Goal: Navigation & Orientation: Go to known website

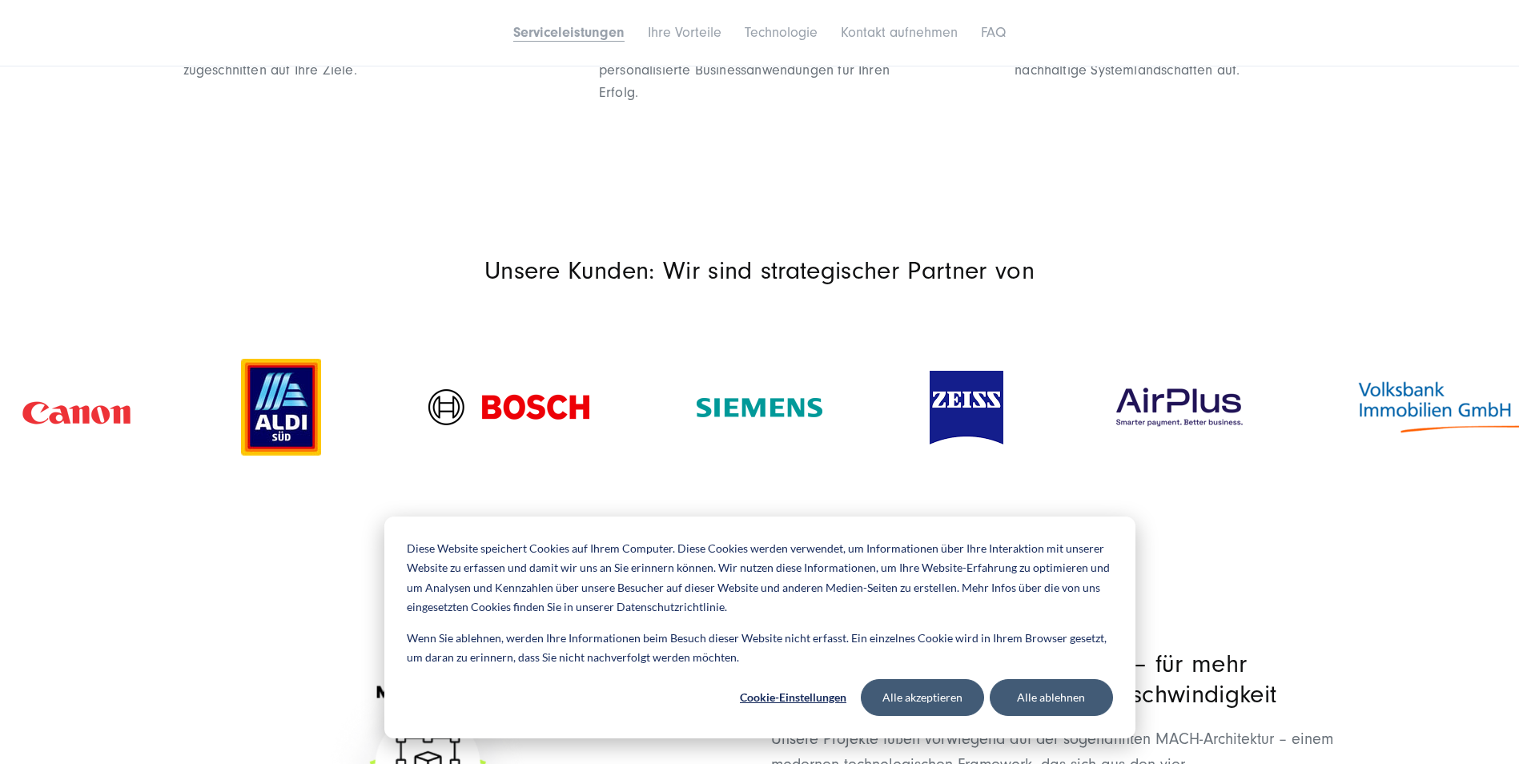
scroll to position [1681, 0]
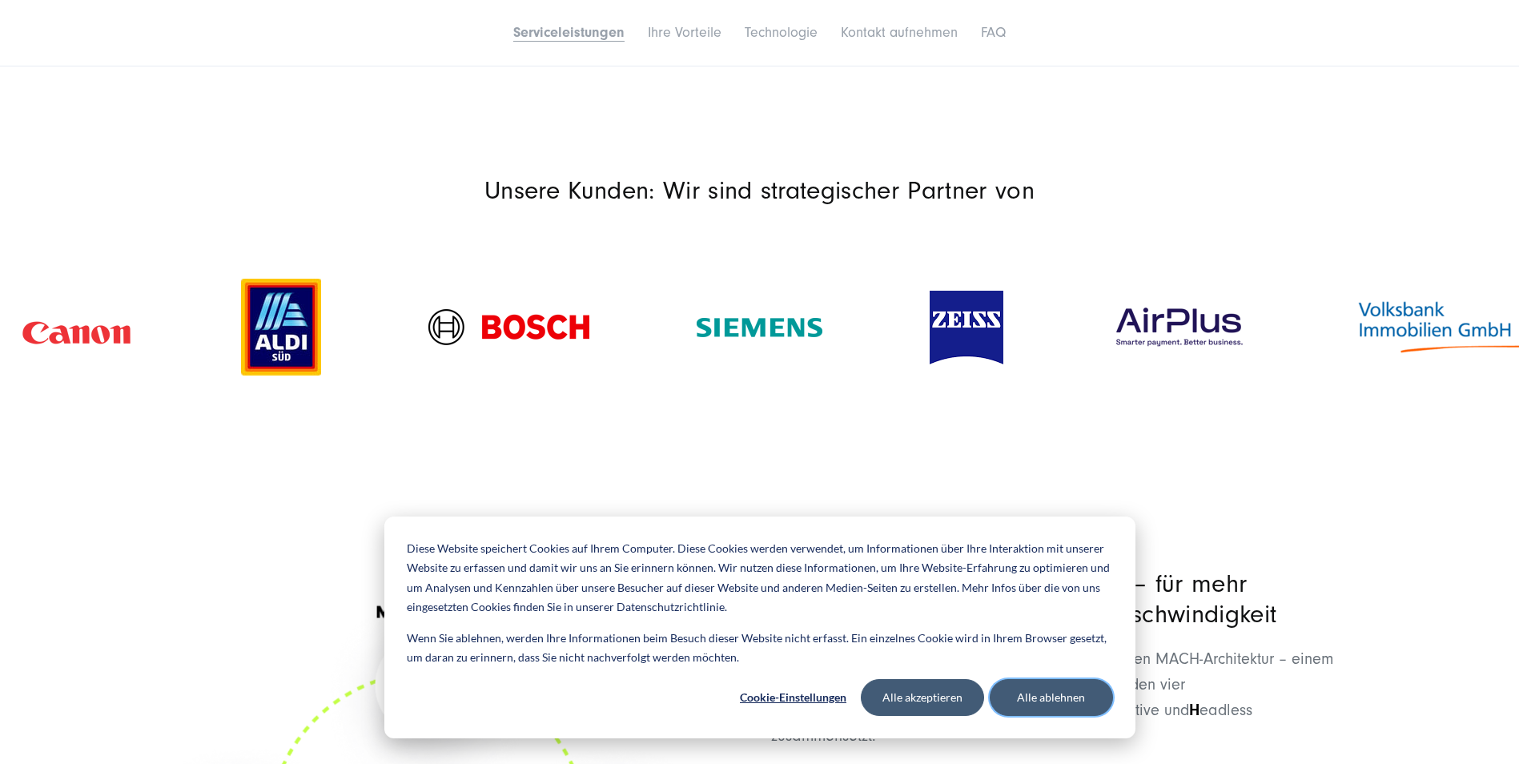
click at [1071, 702] on button "Alle ablehnen" at bounding box center [1051, 697] width 123 height 37
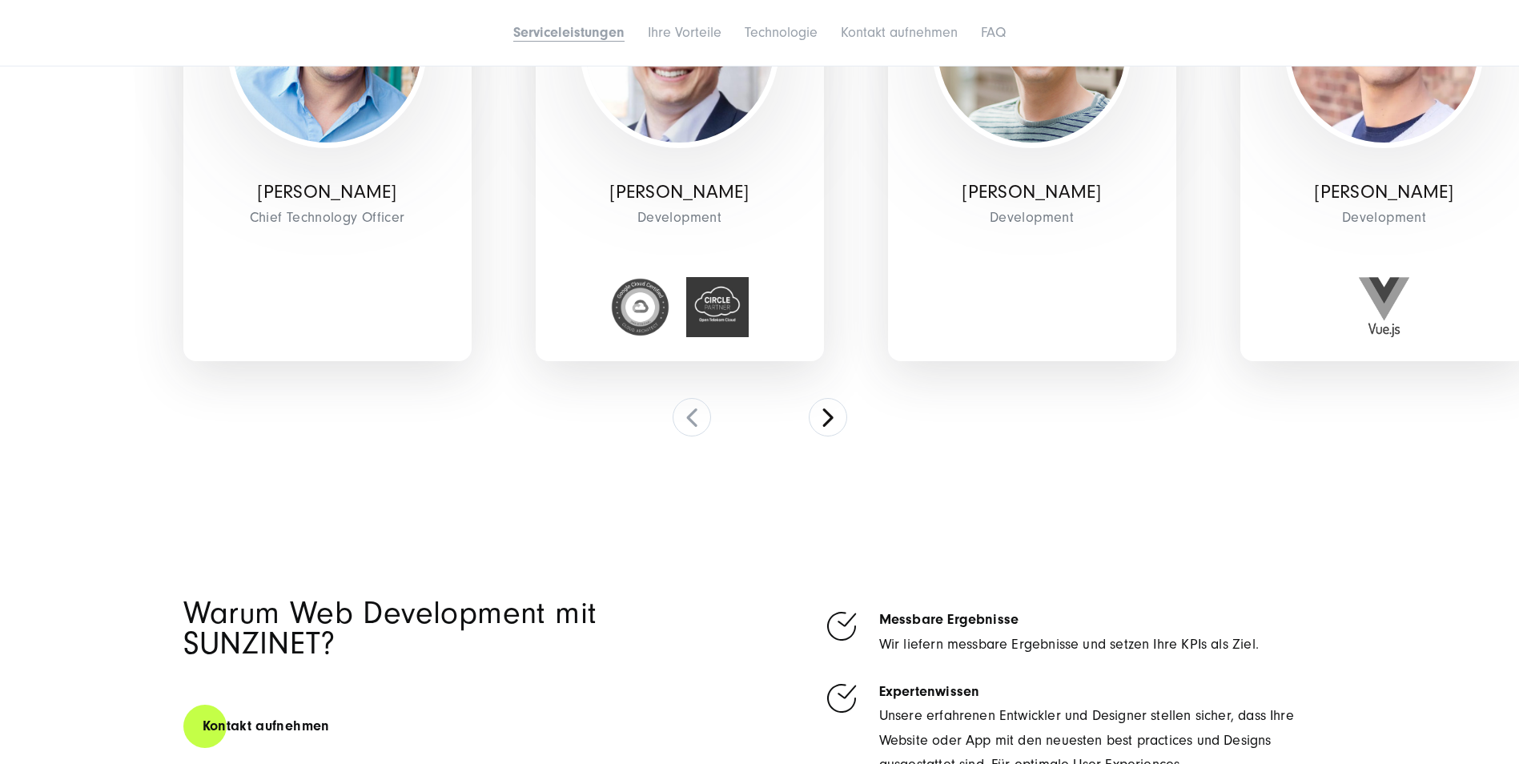
scroll to position [4324, 0]
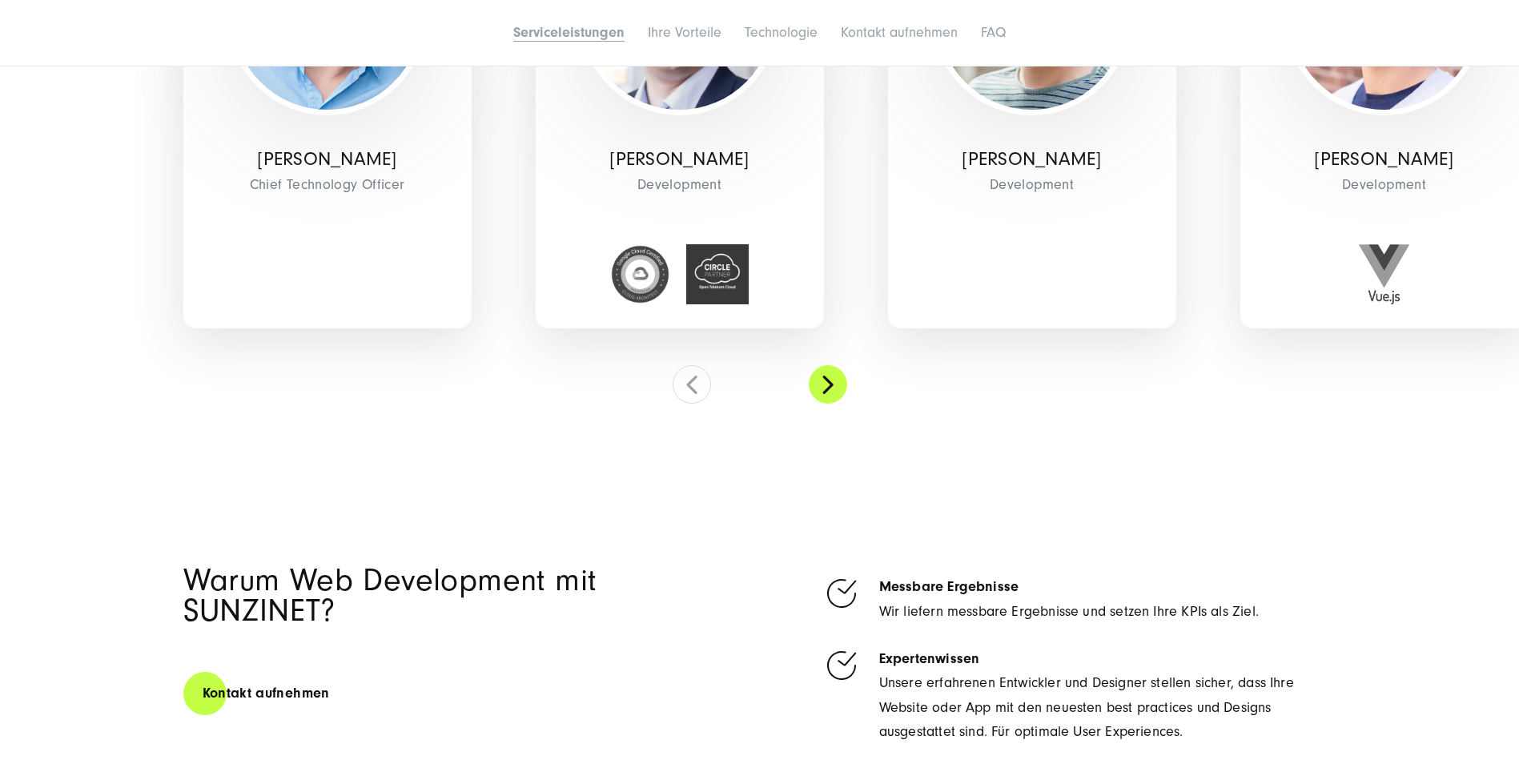
click at [839, 396] on button at bounding box center [828, 384] width 38 height 38
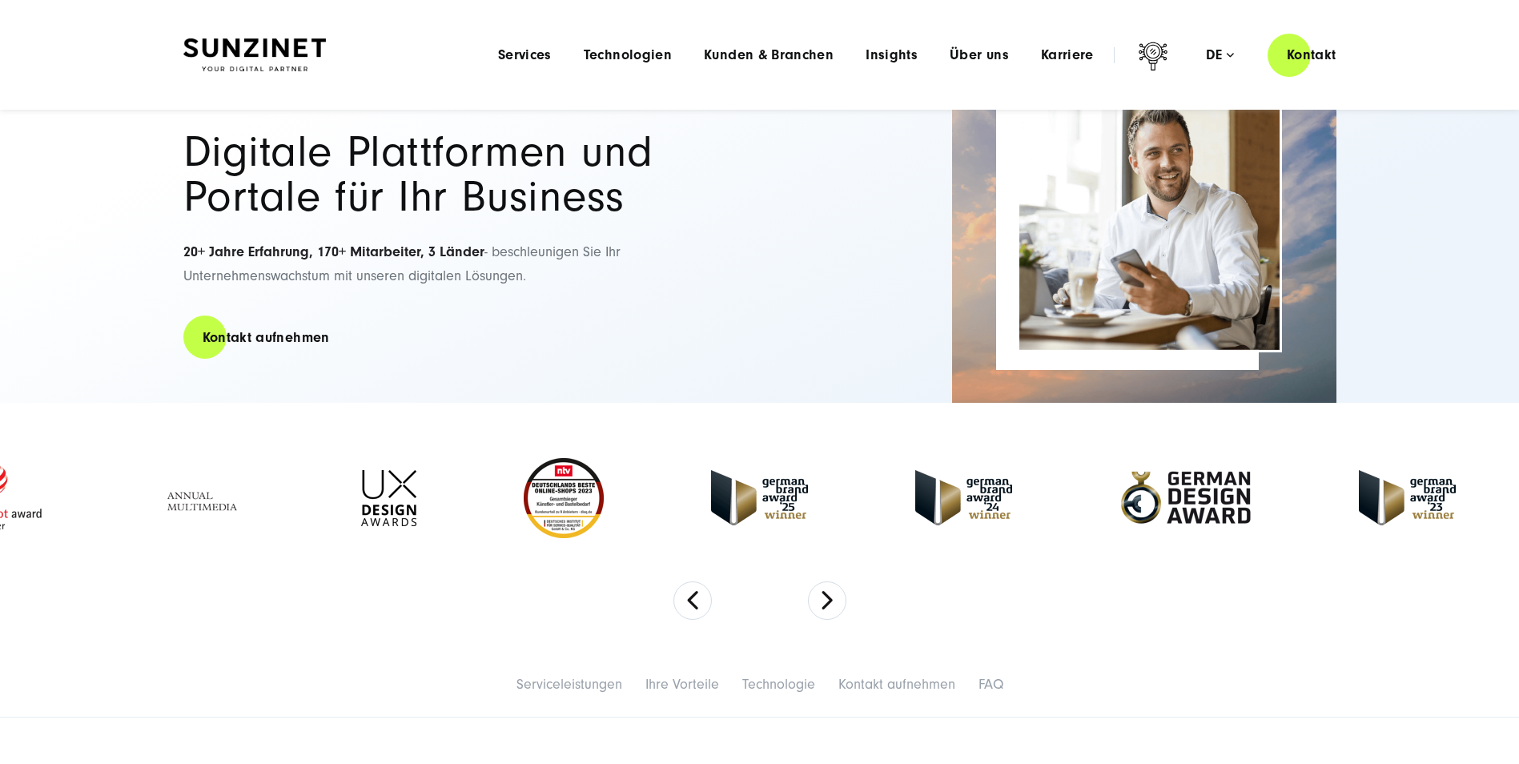
scroll to position [0, 0]
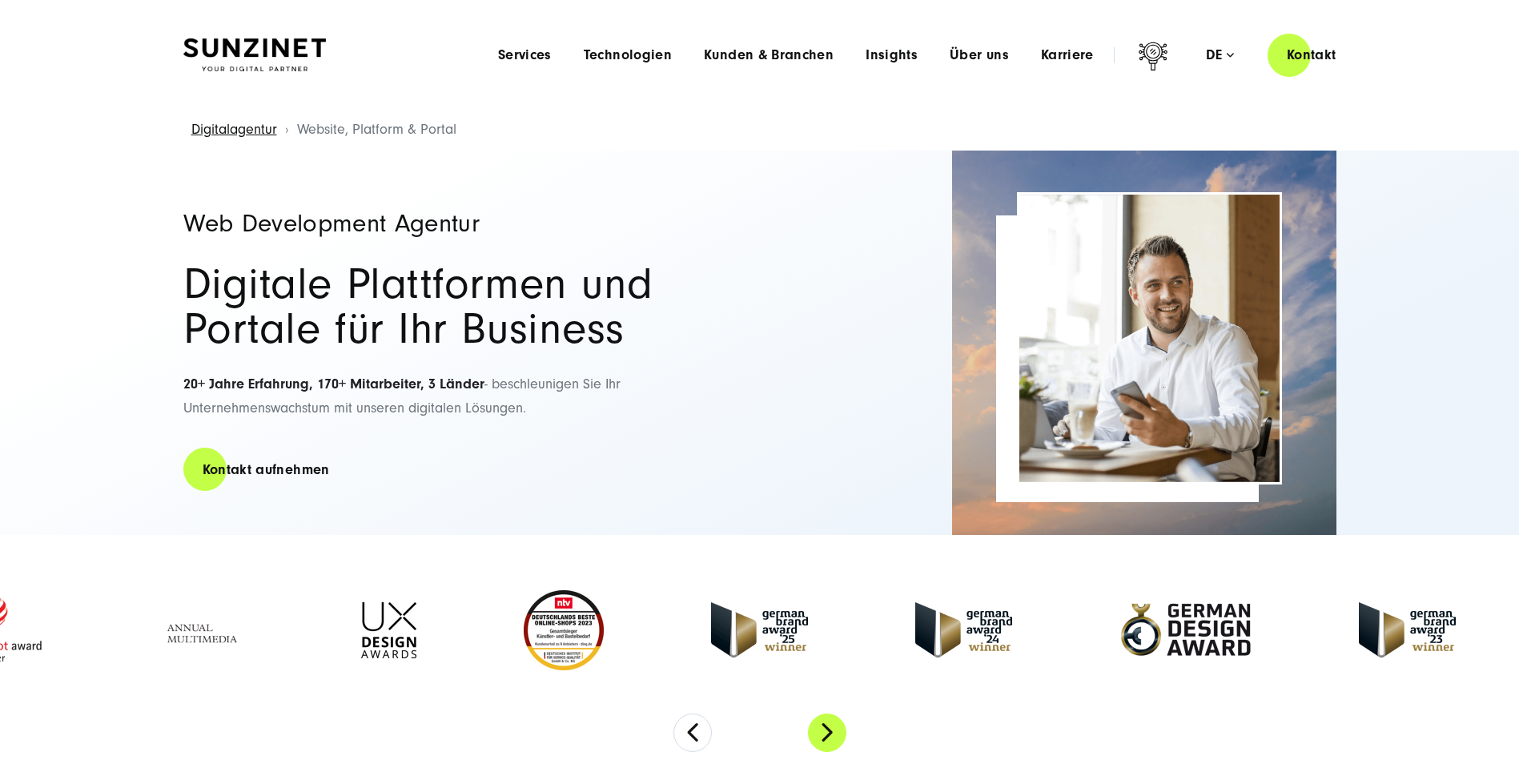
click at [824, 733] on button "Next" at bounding box center [827, 732] width 38 height 38
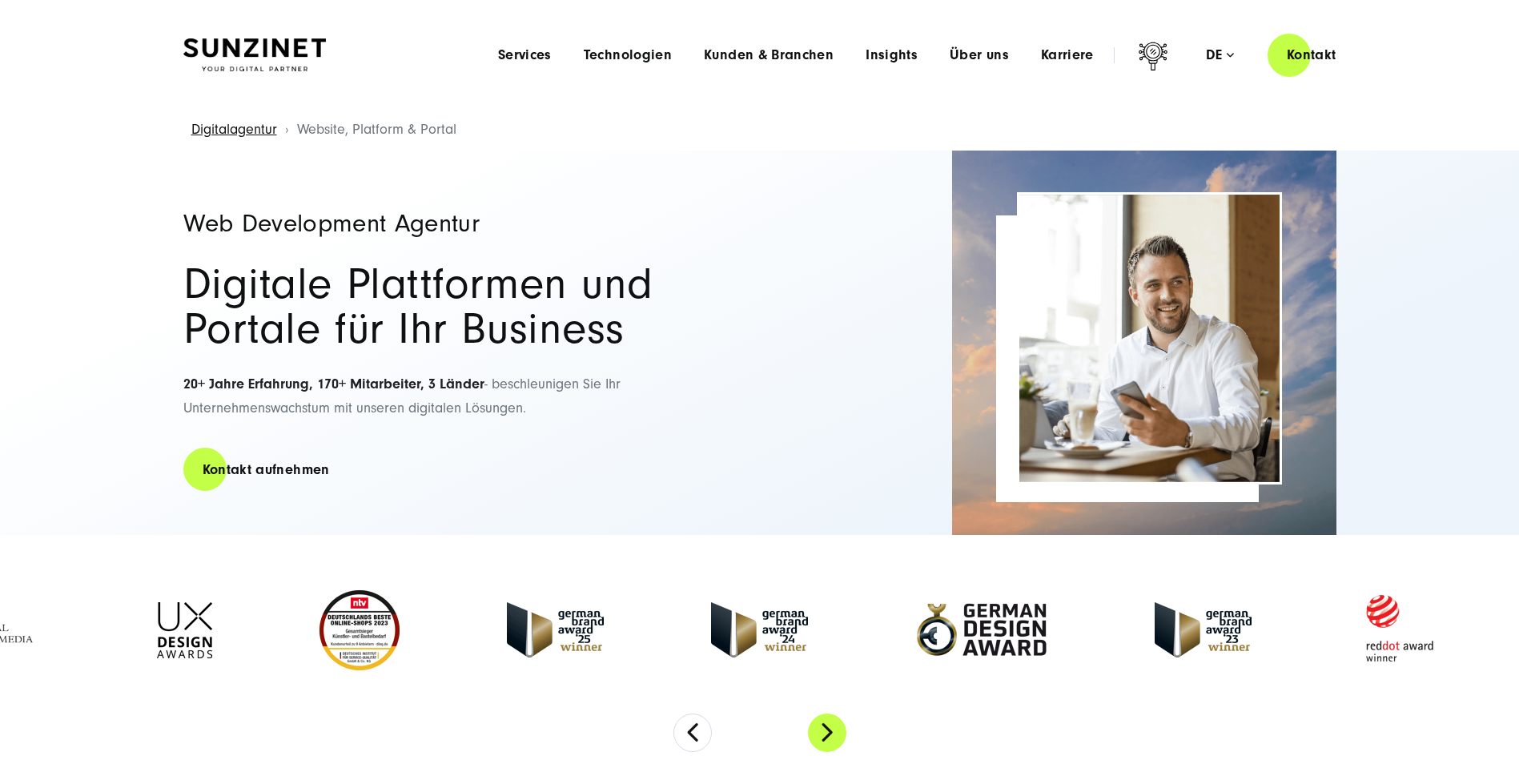
click at [824, 733] on button "Next" at bounding box center [827, 732] width 38 height 38
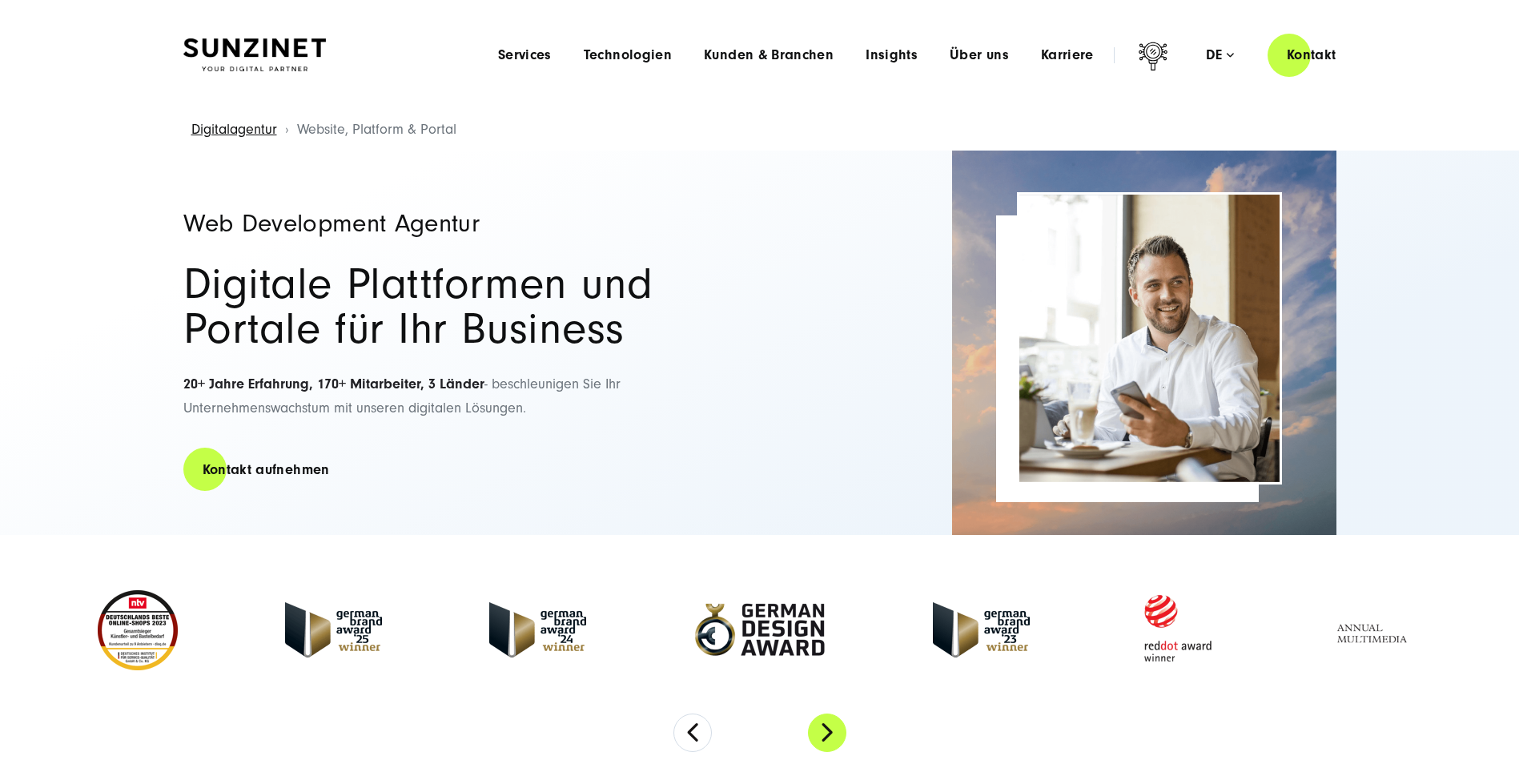
click at [824, 733] on button "Next" at bounding box center [827, 732] width 38 height 38
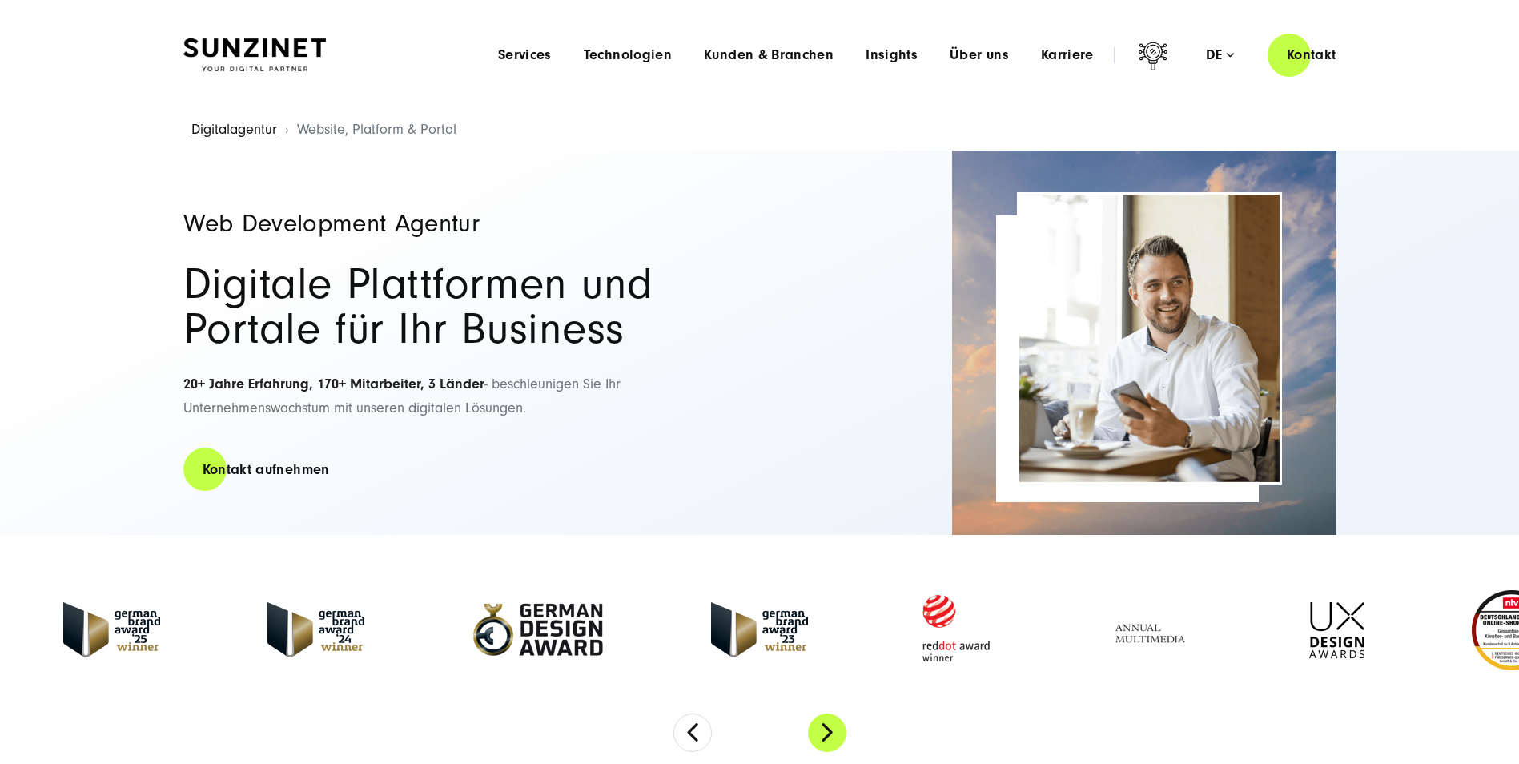
click at [824, 733] on button "Next" at bounding box center [827, 732] width 38 height 38
click at [825, 733] on button "Next" at bounding box center [827, 732] width 38 height 38
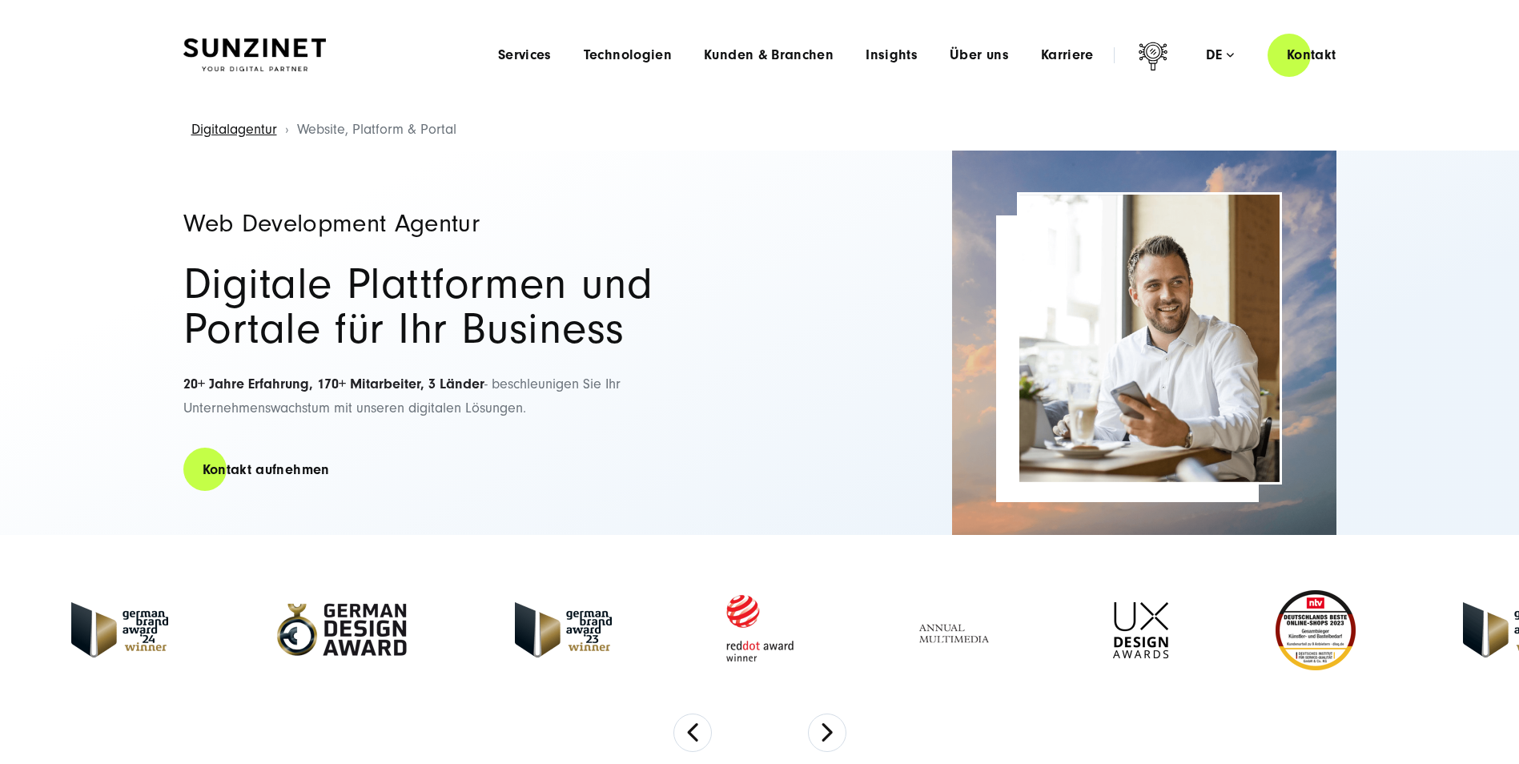
drag, startPoint x: 825, startPoint y: 733, endPoint x: 764, endPoint y: 686, distance: 77.2
click at [825, 733] on button "Next" at bounding box center [827, 732] width 38 height 38
